Goal: Task Accomplishment & Management: Manage account settings

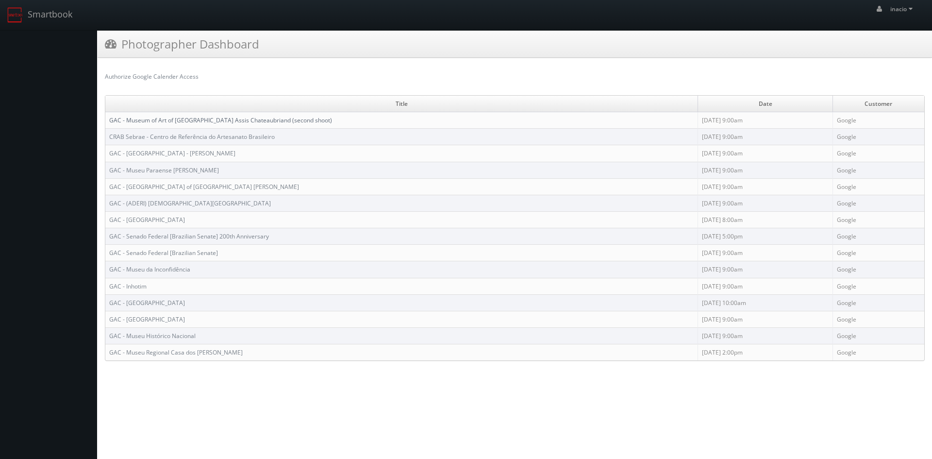
click at [165, 121] on link "GAC - Museum of Art of [GEOGRAPHIC_DATA] Assis Chateaubriand (second shoot)" at bounding box center [220, 120] width 223 height 8
click at [242, 122] on link "GAC - Museum of Art of São Paulo Assis Chateaubriand (second shoot)" at bounding box center [220, 120] width 223 height 8
click at [188, 185] on link "GAC - [GEOGRAPHIC_DATA] of [GEOGRAPHIC_DATA] [PERSON_NAME]" at bounding box center [204, 186] width 190 height 8
click at [141, 113] on td "GAC - Museum of Art of São Paulo Assis Chateaubriand (second shoot)" at bounding box center [401, 120] width 592 height 16
click at [141, 116] on link "GAC - Museum of Art of [GEOGRAPHIC_DATA] Assis Chateaubriand (second shoot)" at bounding box center [220, 120] width 223 height 8
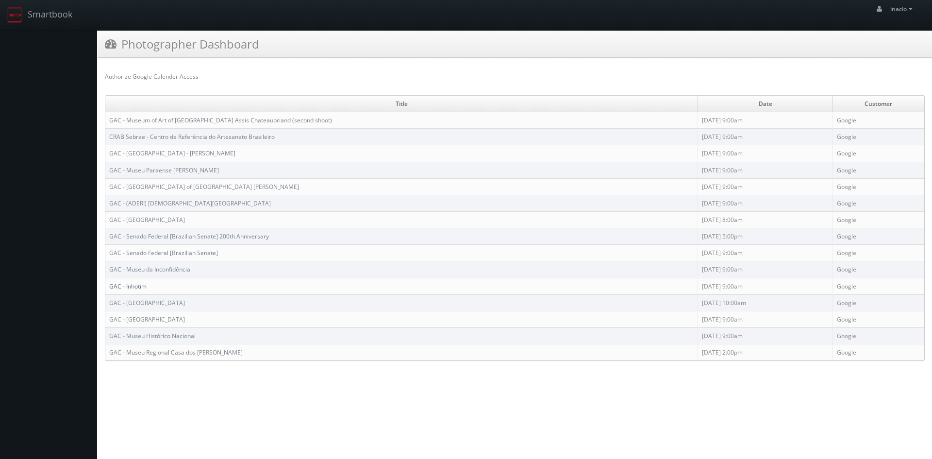
click at [144, 284] on link "GAC - Inhotim" at bounding box center [127, 286] width 37 height 8
click at [180, 272] on link "GAC - Museu da Inconfidência" at bounding box center [149, 269] width 81 height 8
click at [162, 254] on link "GAC - Senado Federal [Brazilian Senate]" at bounding box center [163, 252] width 109 height 8
